Goal: Transaction & Acquisition: Purchase product/service

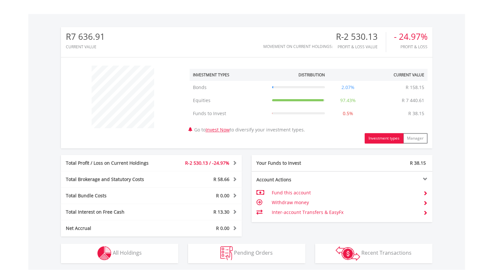
scroll to position [291, 0]
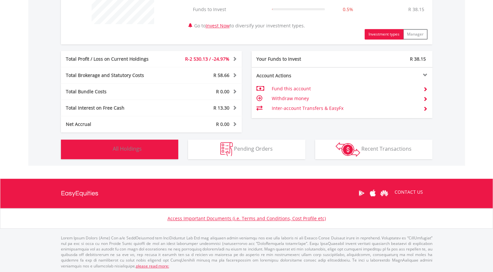
click at [124, 147] on span "All Holdings" at bounding box center [127, 148] width 29 height 7
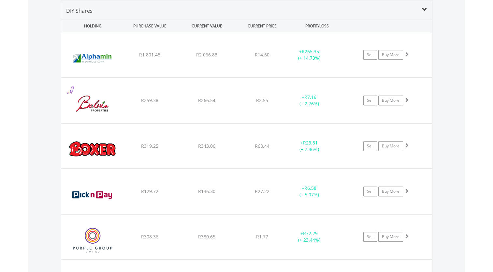
scroll to position [469, 0]
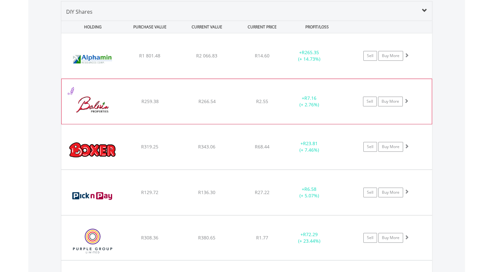
click at [83, 87] on img at bounding box center [93, 104] width 56 height 35
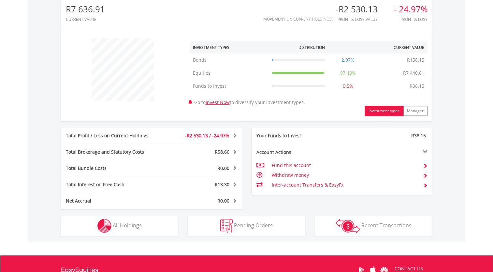
scroll to position [245, 0]
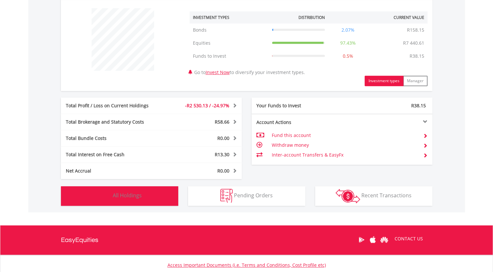
click at [137, 194] on span "All Holdings" at bounding box center [127, 194] width 29 height 7
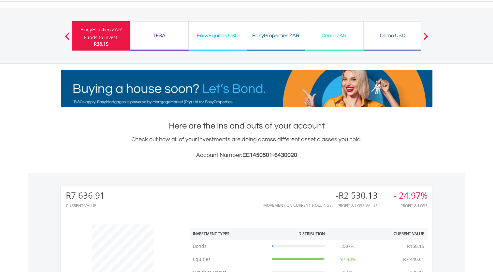
scroll to position [0, 0]
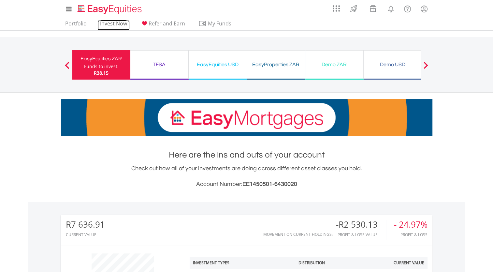
click at [114, 24] on link "Invest Now" at bounding box center [113, 25] width 32 height 10
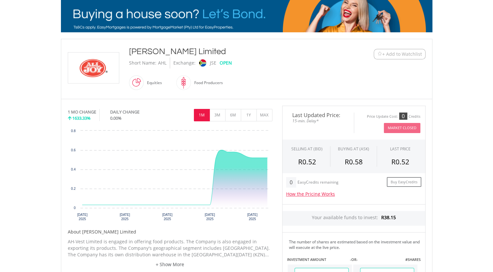
scroll to position [112, 0]
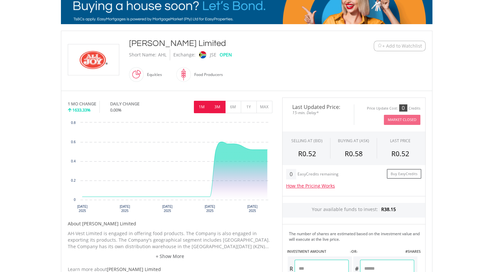
click at [217, 107] on button "3M" at bounding box center [217, 107] width 16 height 12
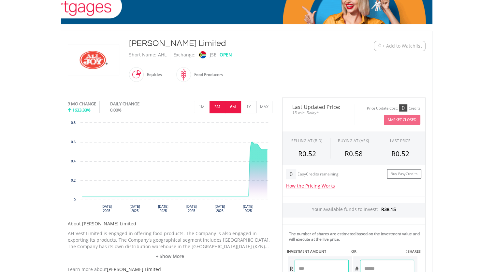
click at [234, 104] on button "6M" at bounding box center [233, 107] width 16 height 12
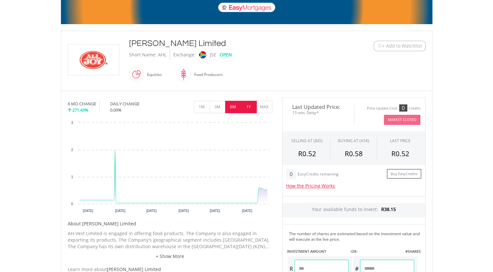
click at [250, 106] on button "1Y" at bounding box center [249, 107] width 16 height 12
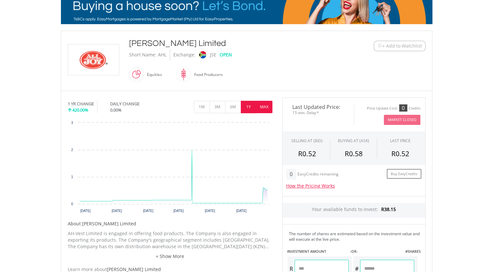
click at [263, 106] on button "MAX" at bounding box center [264, 107] width 16 height 12
